Goal: Obtain resource: Obtain resource

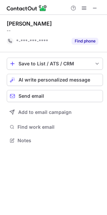
scroll to position [3, 3]
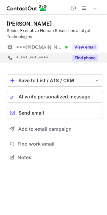
scroll to position [152, 107]
click at [91, 59] on button "Find phone" at bounding box center [85, 58] width 27 height 7
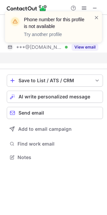
scroll to position [141, 107]
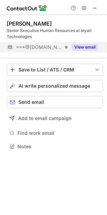
click at [86, 49] on button "View email" at bounding box center [85, 47] width 27 height 7
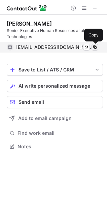
click at [95, 47] on span at bounding box center [94, 46] width 5 height 5
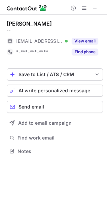
scroll to position [3, 3]
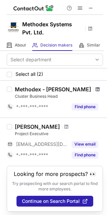
click at [96, 90] on span at bounding box center [98, 89] width 4 height 5
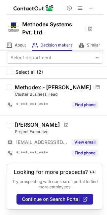
scroll to position [8, 0]
click at [64, 122] on span at bounding box center [66, 124] width 4 height 5
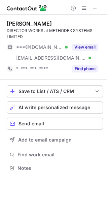
scroll to position [163, 107]
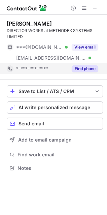
click at [85, 68] on button "Find phone" at bounding box center [85, 68] width 27 height 7
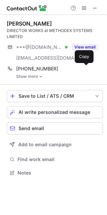
scroll to position [168, 107]
click at [40, 76] on img at bounding box center [41, 76] width 4 height 5
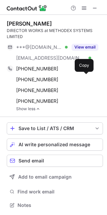
scroll to position [200, 107]
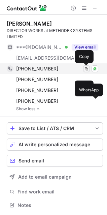
click at [88, 69] on span at bounding box center [86, 68] width 5 height 5
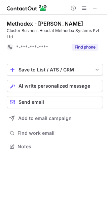
scroll to position [141, 107]
